Goal: Task Accomplishment & Management: Manage account settings

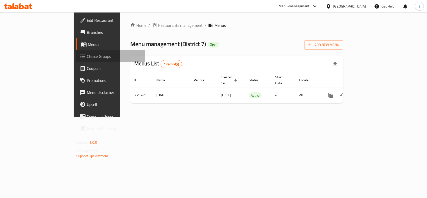
click at [87, 57] on span "Choice Groups" at bounding box center [114, 56] width 54 height 6
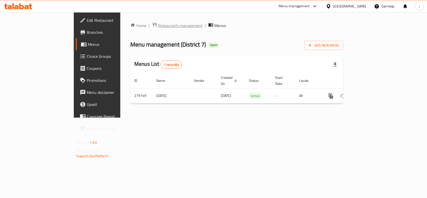
click at [158, 25] on span "Restaurants management" at bounding box center [180, 26] width 45 height 6
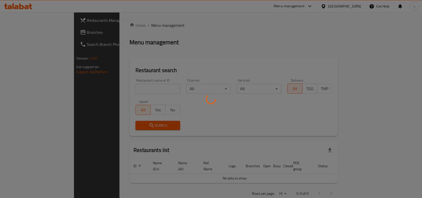
click at [26, 33] on div at bounding box center [211, 99] width 422 height 198
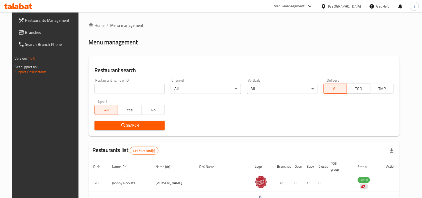
click at [31, 32] on div "Restaurants Management Branches Search Branch Phone Version: 1.0.0 Get support …" at bounding box center [211, 177] width 398 height 330
click at [31, 32] on span "Branches" at bounding box center [52, 32] width 54 height 6
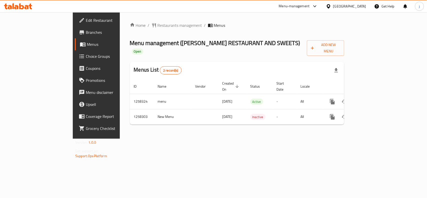
click at [86, 54] on span "Choice Groups" at bounding box center [113, 56] width 54 height 6
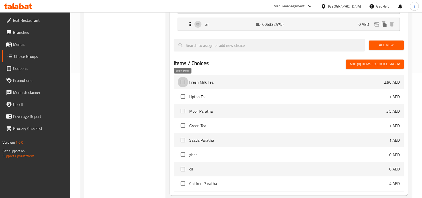
click at [182, 83] on input "checkbox" at bounding box center [183, 82] width 11 height 11
click at [183, 84] on input "checkbox" at bounding box center [183, 82] width 11 height 11
checkbox input "false"
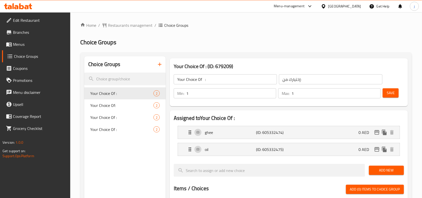
click at [264, 39] on h2 "Choice Groups" at bounding box center [246, 42] width 332 height 8
click at [138, 25] on span "Restaurants management" at bounding box center [130, 25] width 45 height 6
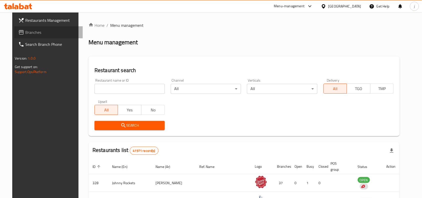
click at [25, 34] on span "Branches" at bounding box center [52, 32] width 54 height 6
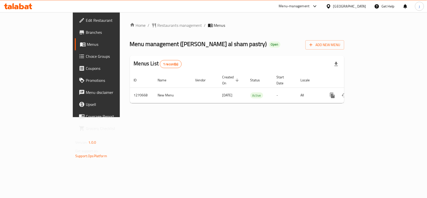
click at [86, 57] on span "Choice Groups" at bounding box center [113, 56] width 54 height 6
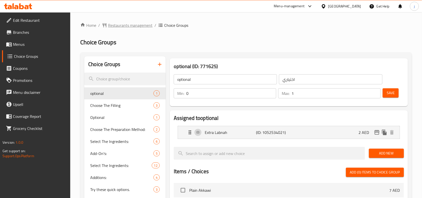
click at [114, 24] on span "Restaurants management" at bounding box center [130, 25] width 45 height 6
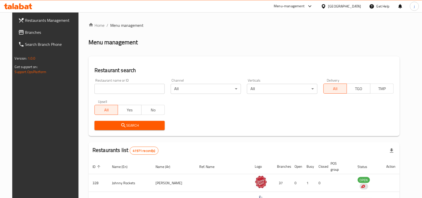
click at [19, 33] on div "Restaurants Management Branches Search Branch Phone Version: 1.0.0 Get support …" at bounding box center [211, 177] width 398 height 330
click at [25, 33] on span "Branches" at bounding box center [52, 32] width 54 height 6
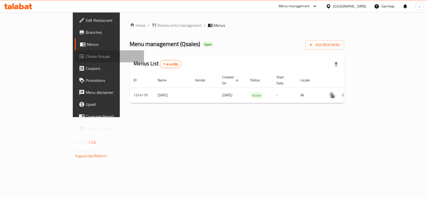
click at [86, 56] on span "Choice Groups" at bounding box center [113, 56] width 54 height 6
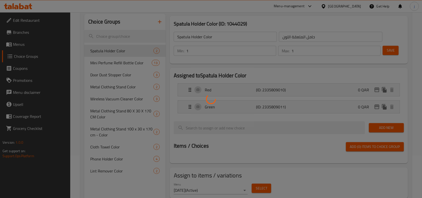
scroll to position [29, 0]
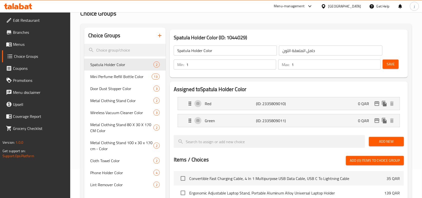
click at [133, 63] on div at bounding box center [211, 99] width 422 height 198
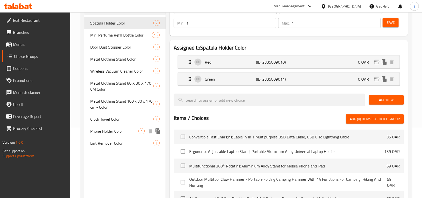
click at [123, 132] on span "Phone Holder Color" at bounding box center [114, 131] width 48 height 6
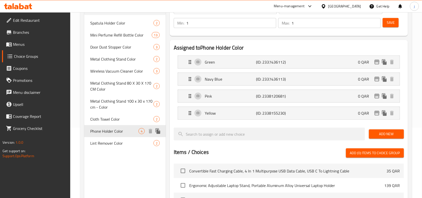
type input "Phone Holder Color"
type input "لون حامل الهاتف"
click at [191, 63] on icon "Expand" at bounding box center [190, 62] width 6 height 6
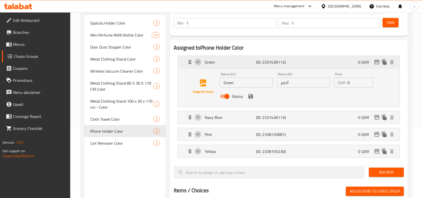
click at [191, 63] on icon "Expand" at bounding box center [190, 62] width 6 height 6
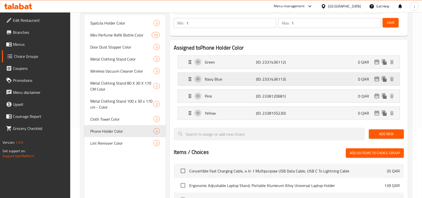
click at [187, 78] on icon "Expand" at bounding box center [190, 79] width 6 height 6
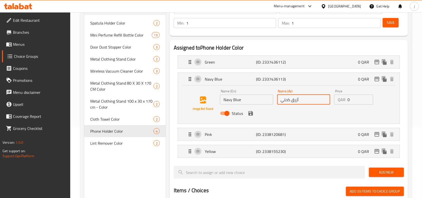
drag, startPoint x: 302, startPoint y: 101, endPoint x: 281, endPoint y: 101, distance: 21.5
click at [281, 101] on input "أزرق كحلي" at bounding box center [303, 100] width 53 height 10
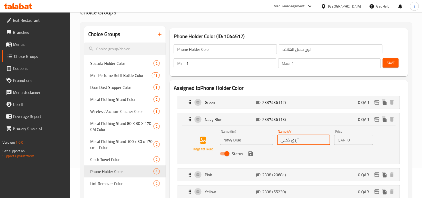
scroll to position [0, 0]
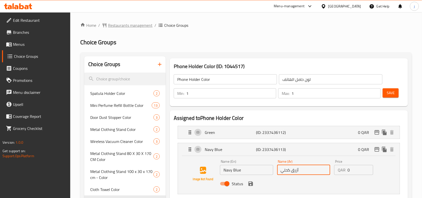
click at [128, 26] on span "Restaurants management" at bounding box center [130, 25] width 45 height 6
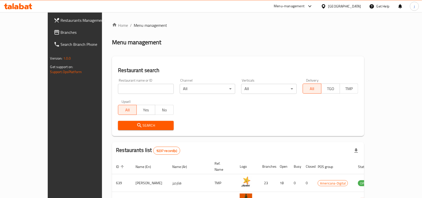
click at [61, 31] on span "Branches" at bounding box center [88, 32] width 54 height 6
